Goal: Find specific page/section: Find specific page/section

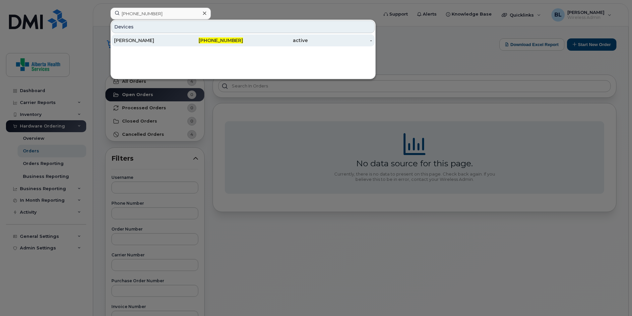
type input "780-742-5180"
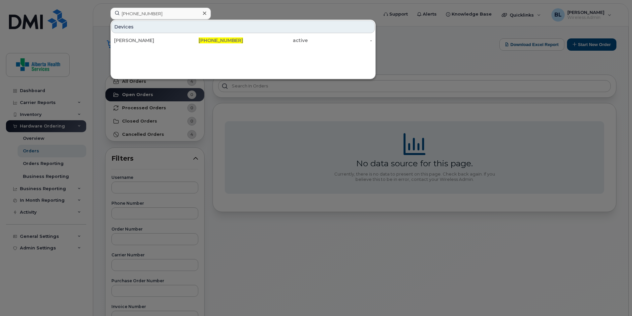
drag, startPoint x: 149, startPoint y: 37, endPoint x: 113, endPoint y: 57, distance: 41.7
click at [149, 37] on div "Alexandra Sinclair" at bounding box center [146, 40] width 65 height 12
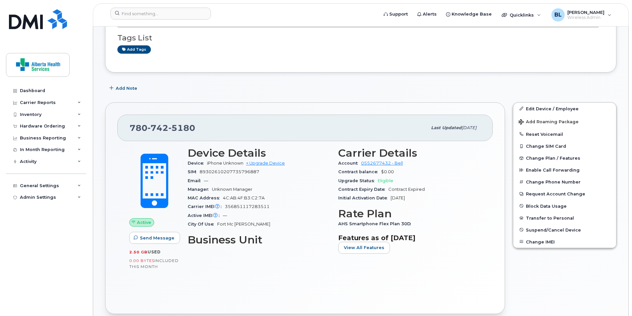
scroll to position [99, 0]
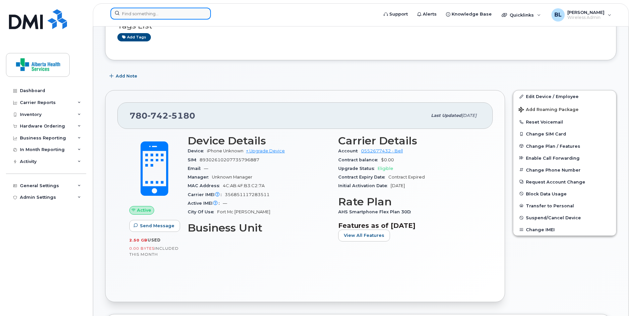
click at [143, 15] on input at bounding box center [160, 14] width 100 height 12
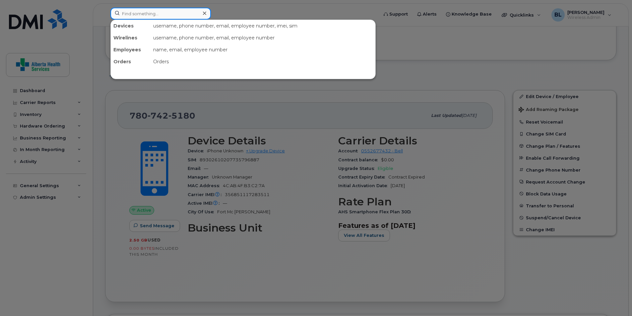
paste input "780-566-8026"
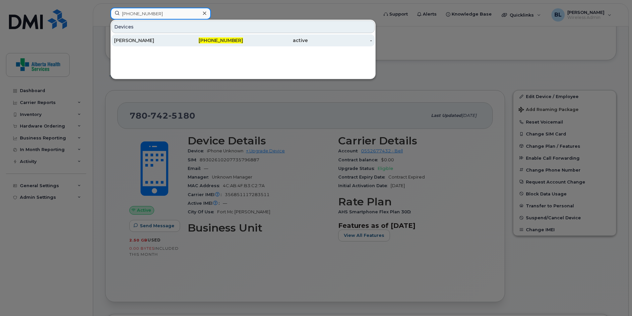
type input "780-566-8026"
click at [146, 40] on div "Vashni Pastorin-Gacusana" at bounding box center [146, 40] width 65 height 7
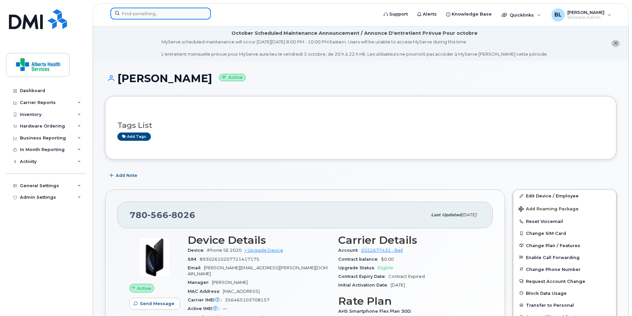
click at [166, 15] on input at bounding box center [160, 14] width 100 height 12
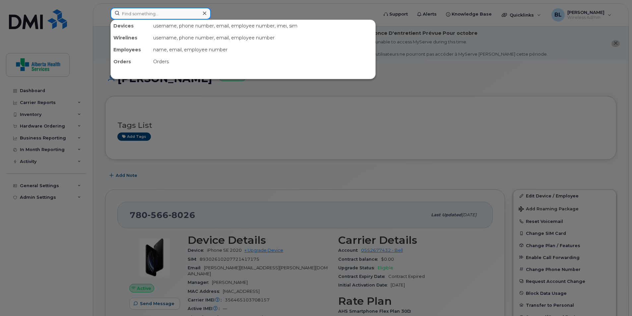
click at [160, 16] on input at bounding box center [160, 14] width 100 height 12
paste input "587-679-3829"
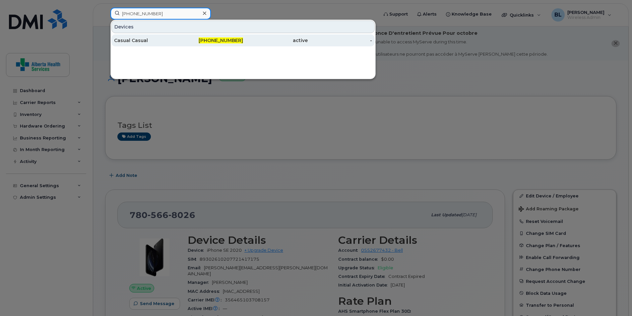
type input "587-679-3829"
click at [140, 40] on div "Casual Casual" at bounding box center [146, 40] width 65 height 7
